Goal: Task Accomplishment & Management: Manage account settings

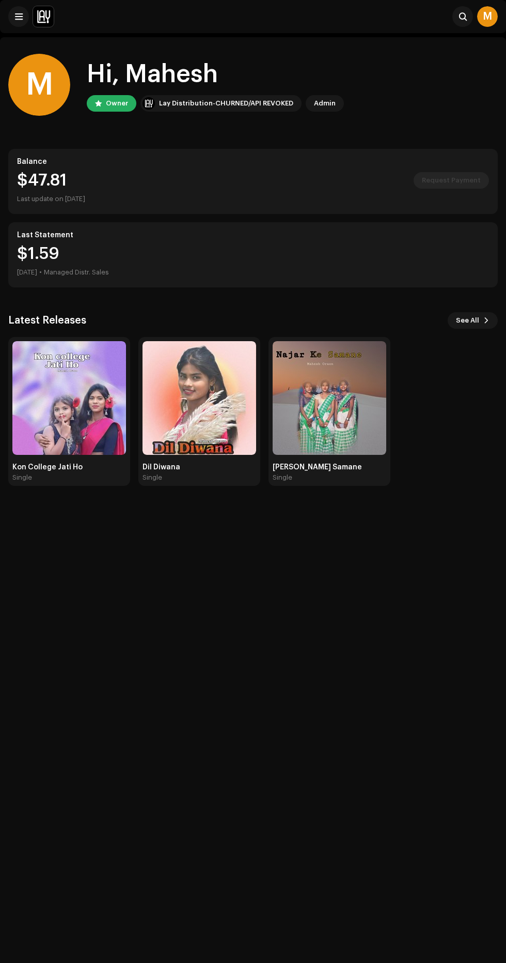
click at [49, 21] on img at bounding box center [43, 16] width 21 height 21
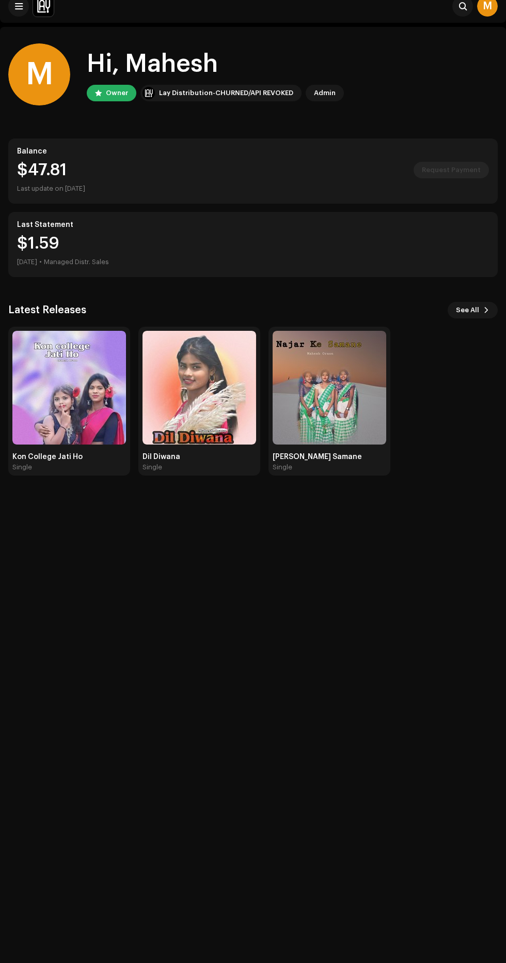
scroll to position [105, 0]
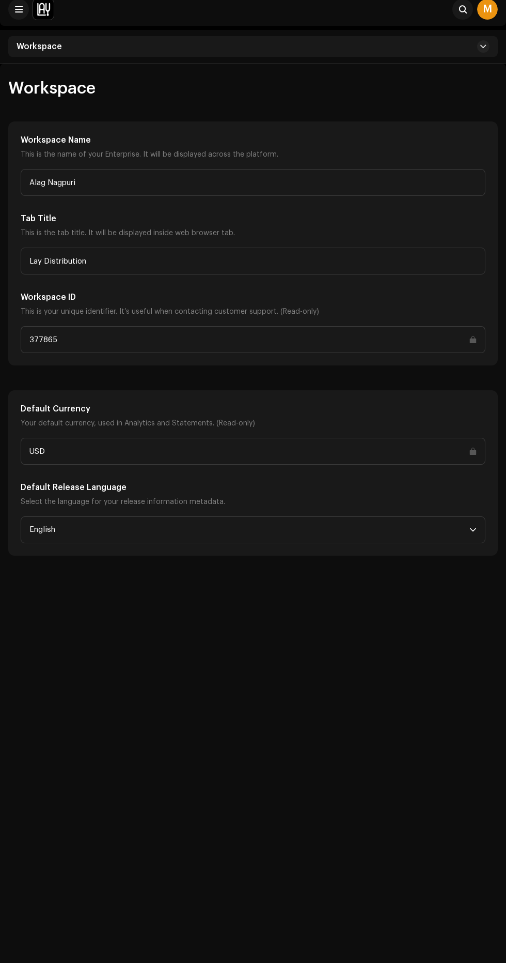
scroll to position [8, 0]
click at [73, 48] on div "Workspace" at bounding box center [253, 46] width 490 height 21
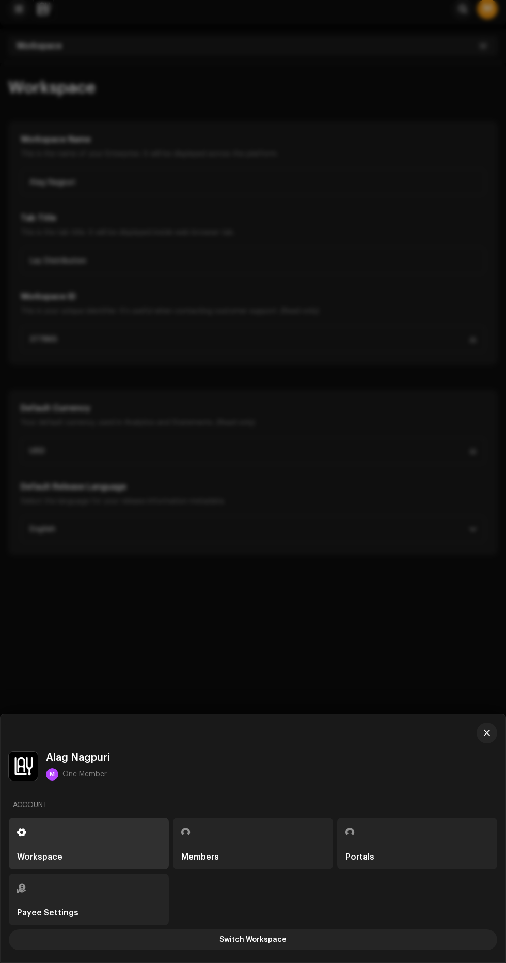
click at [70, 913] on div "Payee Settings" at bounding box center [47, 912] width 61 height 8
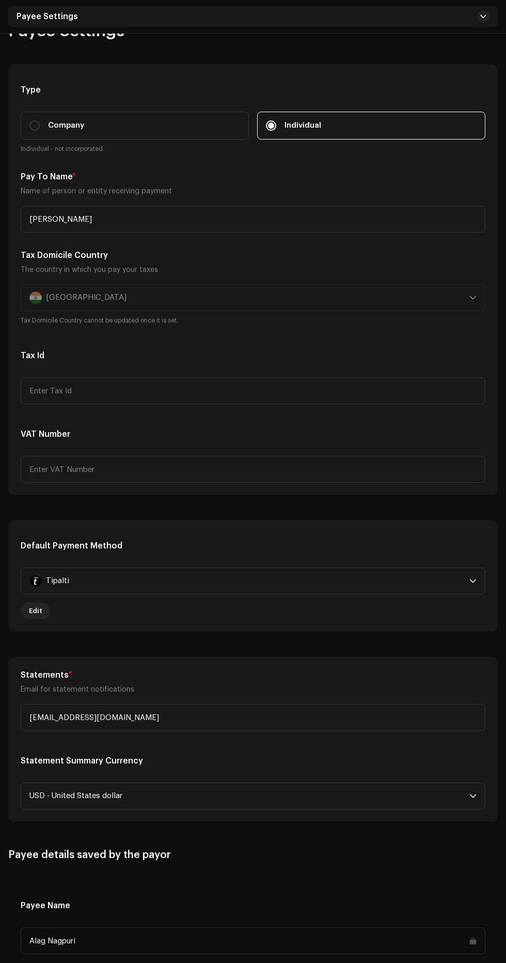
scroll to position [82, 0]
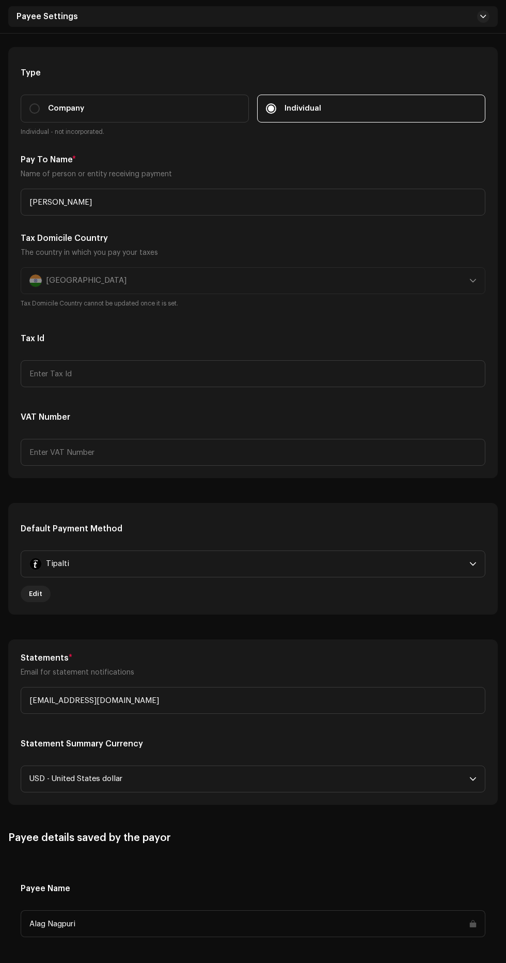
click at [35, 596] on span "Edit" at bounding box center [35, 593] width 13 height 21
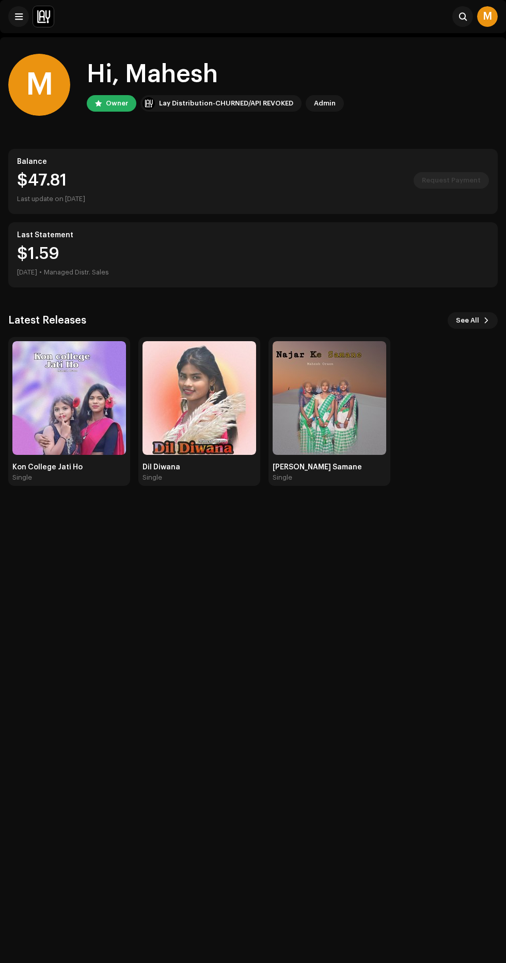
click at [51, 8] on img at bounding box center [43, 16] width 21 height 21
click at [42, 10] on img at bounding box center [43, 16] width 21 height 21
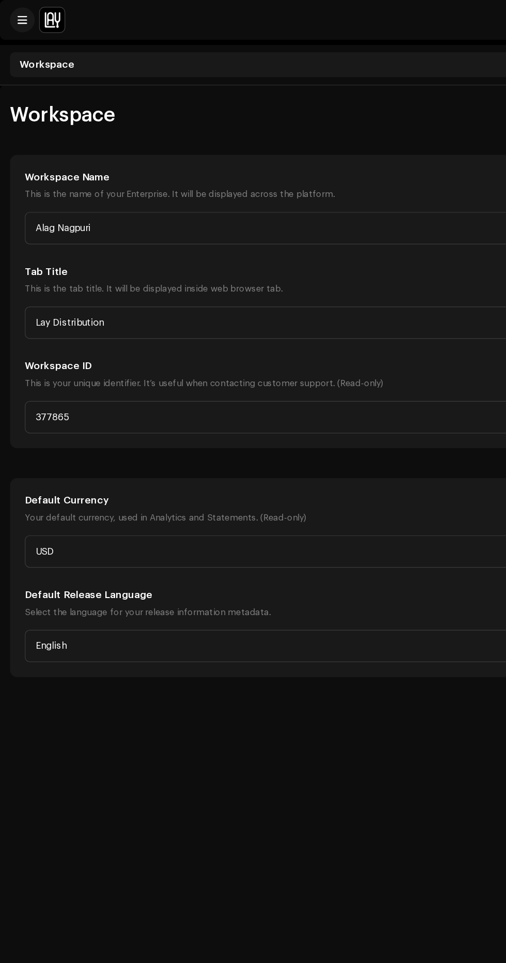
click at [52, 51] on span "Workspace" at bounding box center [39, 54] width 45 height 8
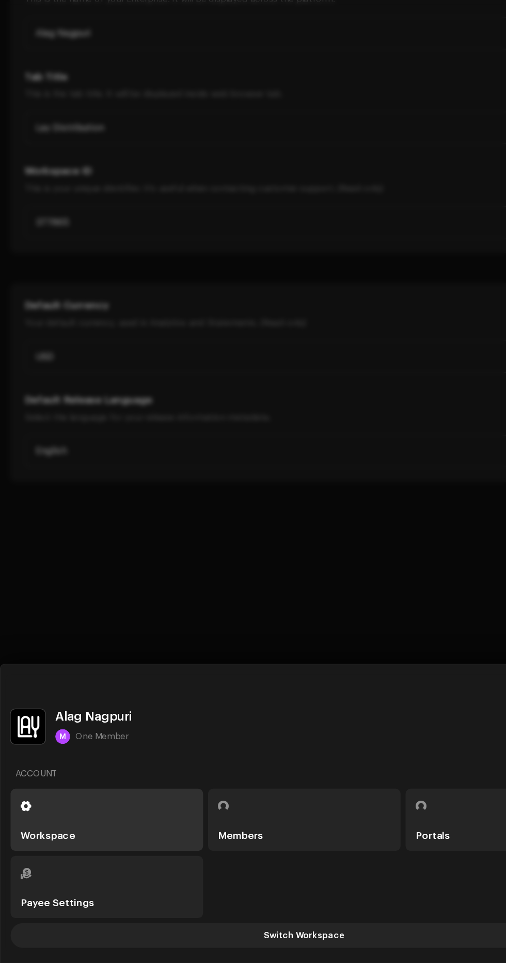
click at [85, 913] on div "Payee Settings" at bounding box center [89, 912] width 144 height 8
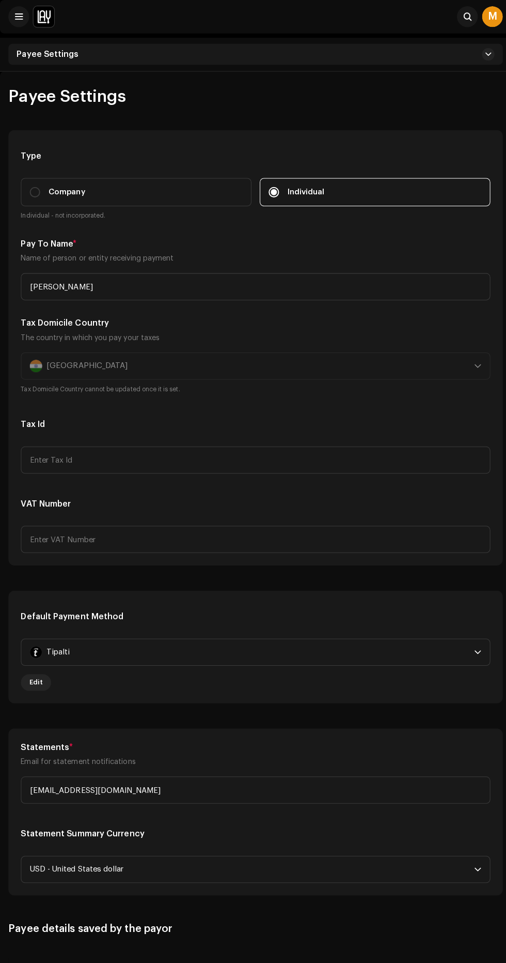
click at [484, 54] on span at bounding box center [484, 54] width 6 height 8
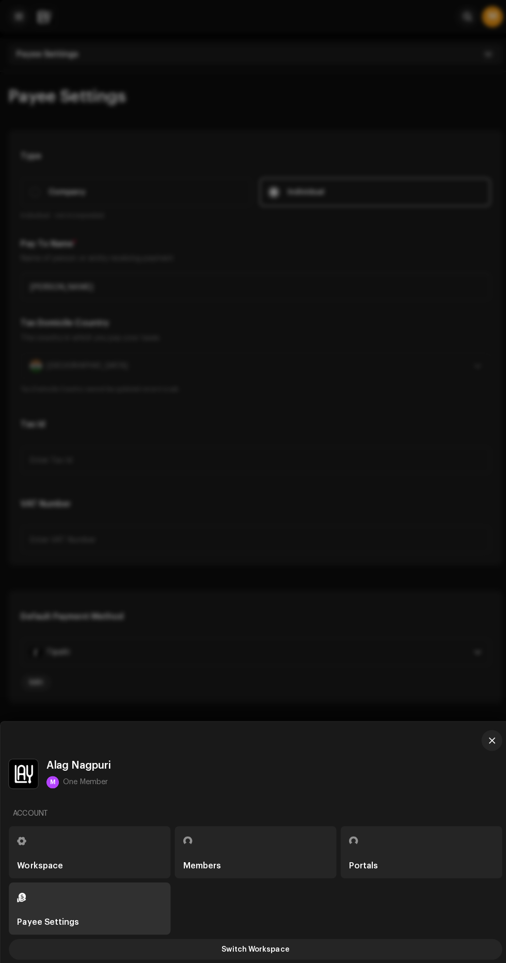
click at [116, 910] on div "Payee Settings" at bounding box center [89, 912] width 144 height 8
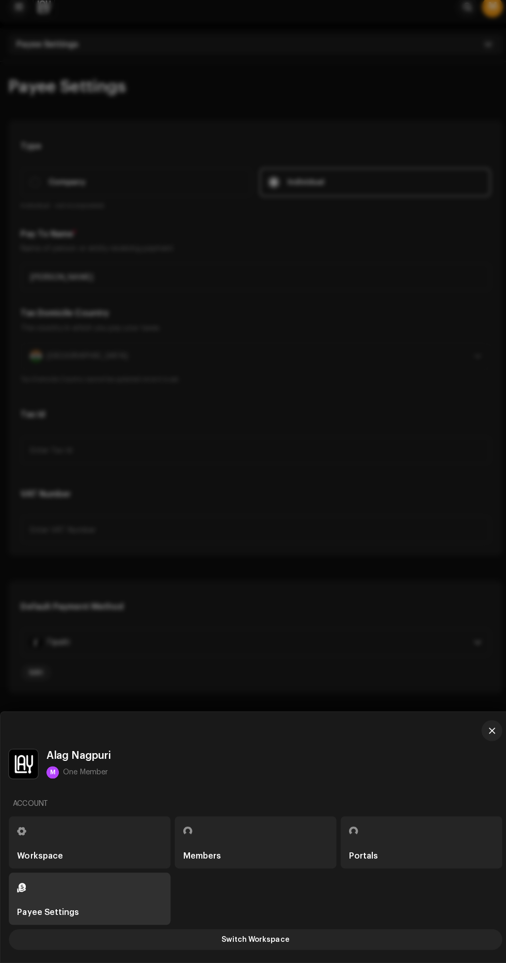
click at [58, 911] on div "Payee Settings" at bounding box center [47, 912] width 61 height 8
click at [487, 733] on span "button" at bounding box center [487, 733] width 6 height 8
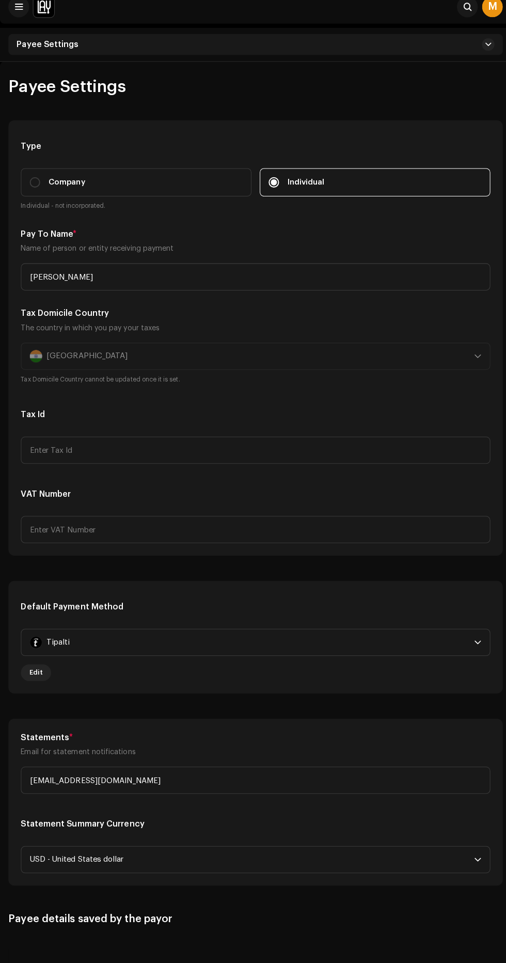
click at [35, 674] on span "Edit" at bounding box center [35, 675] width 13 height 21
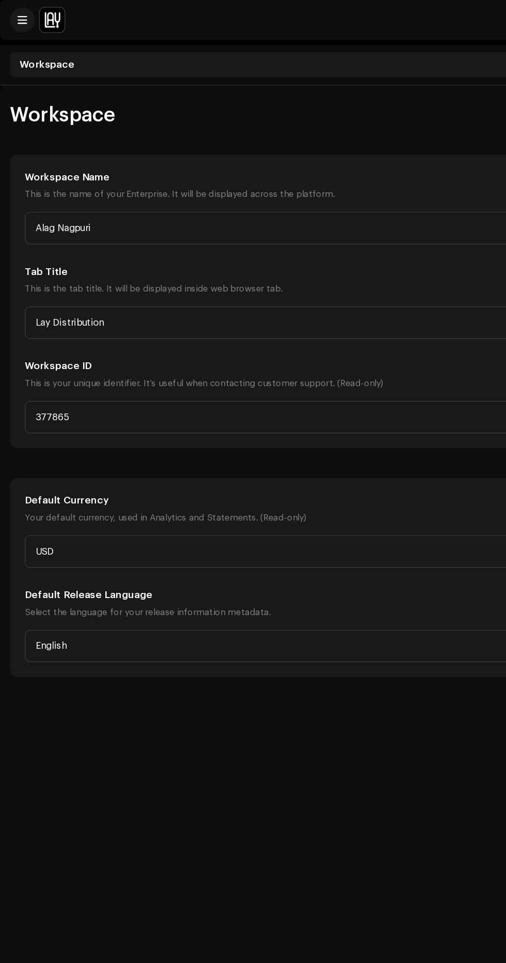
click at [94, 61] on div "Workspace" at bounding box center [253, 53] width 490 height 21
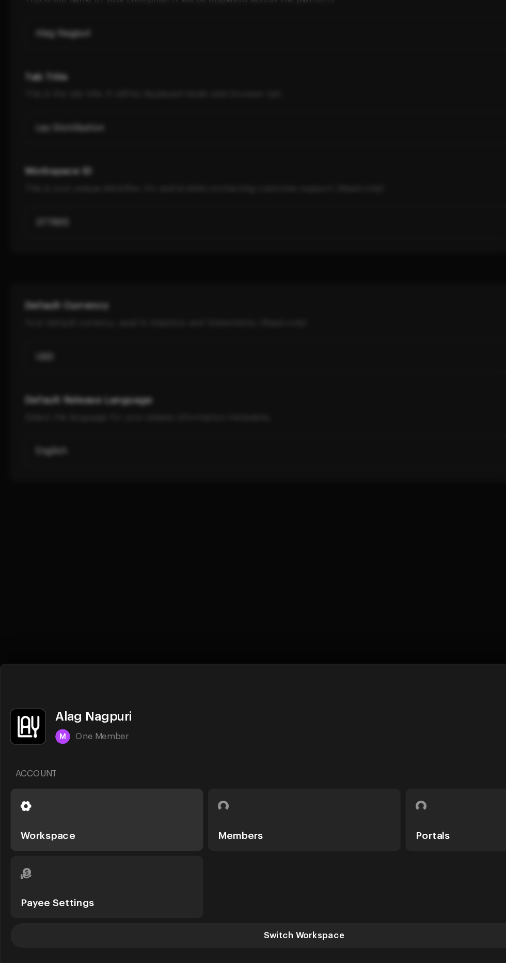
click at [91, 911] on div "Payee Settings" at bounding box center [89, 912] width 144 height 8
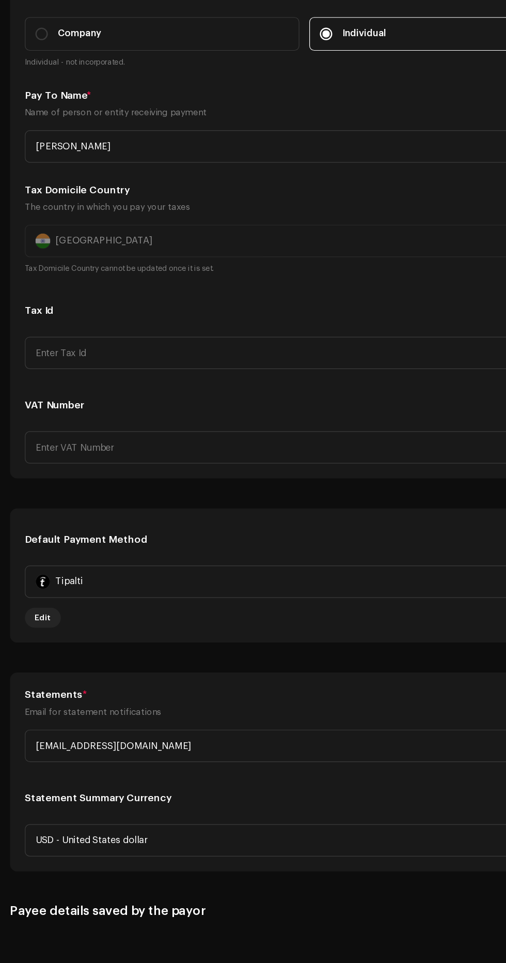
click at [308, 641] on div "Tipalti" at bounding box center [247, 646] width 436 height 26
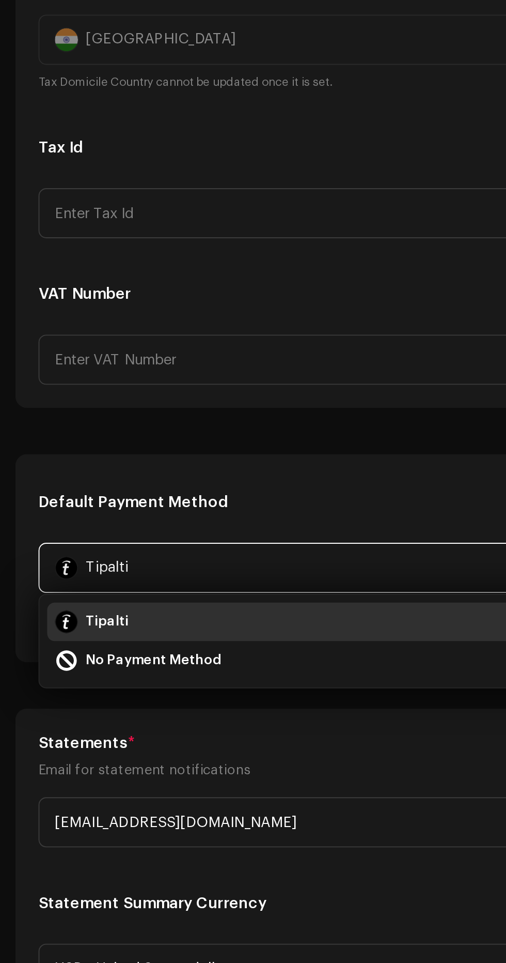
click at [179, 668] on div "Tipalti" at bounding box center [253, 674] width 448 height 12
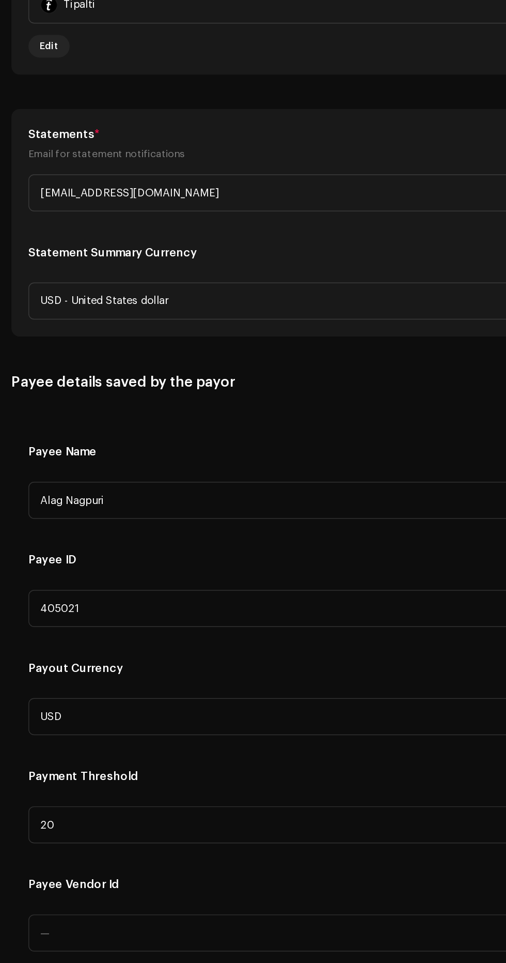
scroll to position [404, 0]
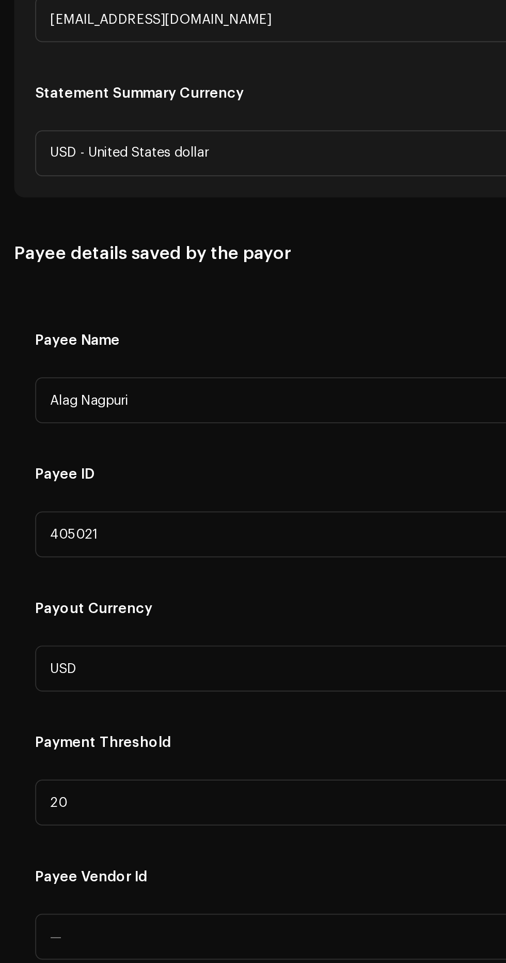
click at [71, 880] on h5 "Payee Vendor Id" at bounding box center [253, 880] width 465 height 12
click at [46, 874] on h5 "Payee Vendor Id" at bounding box center [253, 880] width 465 height 12
click at [82, 801] on h5 "Payment Threshold" at bounding box center [253, 801] width 465 height 12
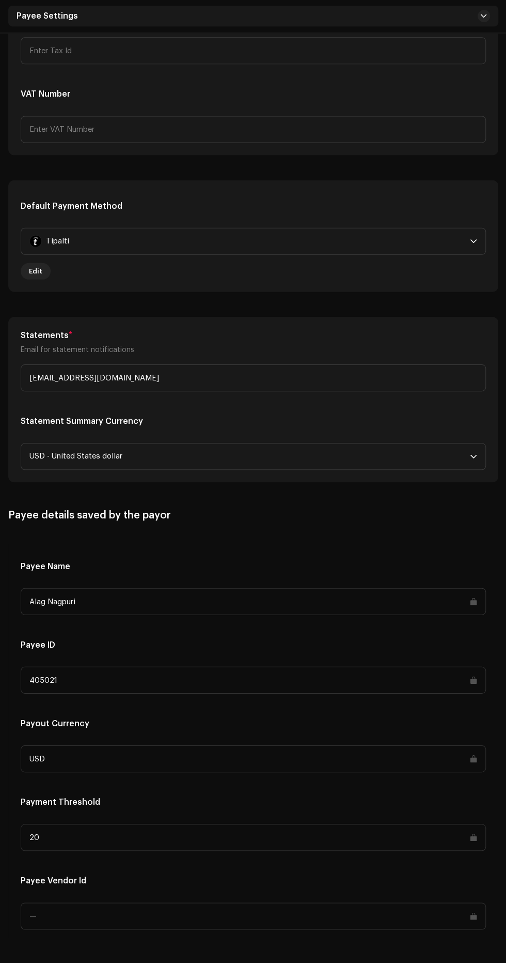
scroll to position [0, 0]
